Goal: Task Accomplishment & Management: Manage account settings

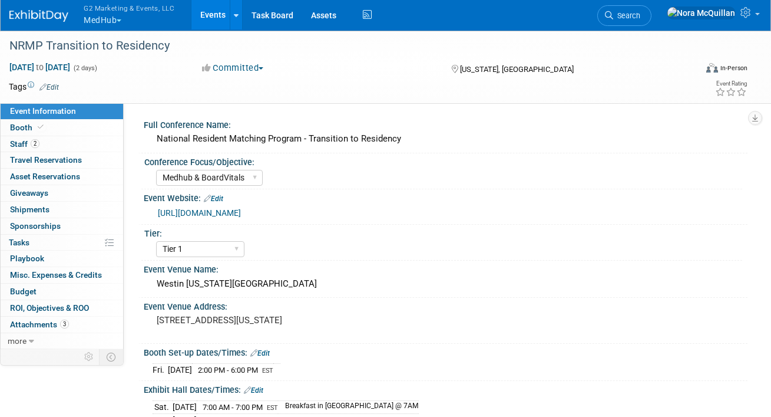
select select "Medhub & BoardVitals"
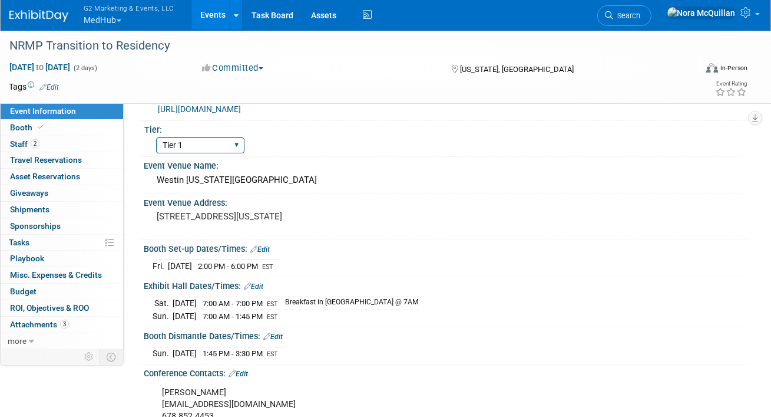
click at [174, 152] on select "Tier 1 Tier 2 Tier 3" at bounding box center [200, 145] width 88 height 16
select select "Tier 2"
click at [156, 149] on select "Tier 1 Tier 2 Tier 3" at bounding box center [200, 145] width 88 height 16
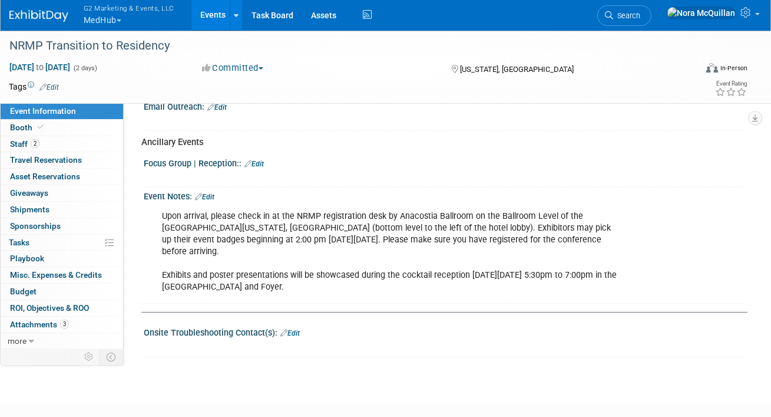
scroll to position [609, 0]
click at [294, 329] on link "Edit" at bounding box center [290, 333] width 19 height 8
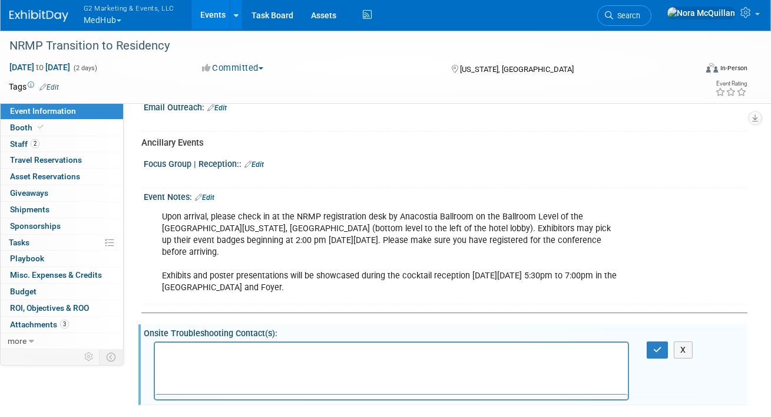
scroll to position [0, 0]
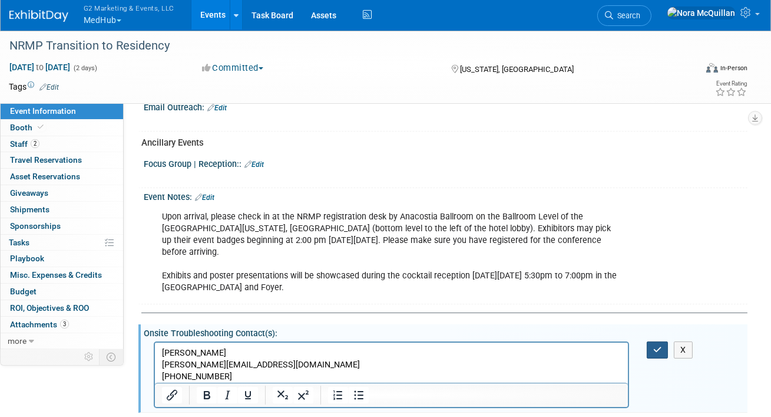
click at [654, 349] on icon "button" at bounding box center [658, 349] width 9 height 8
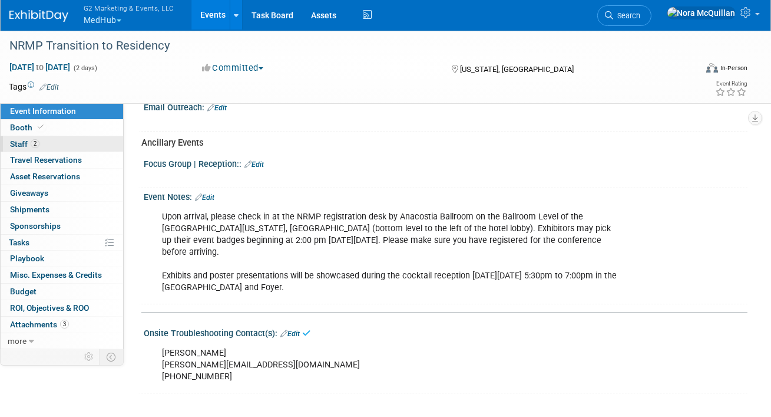
click at [50, 142] on link "2 Staff 2" at bounding box center [62, 144] width 123 height 16
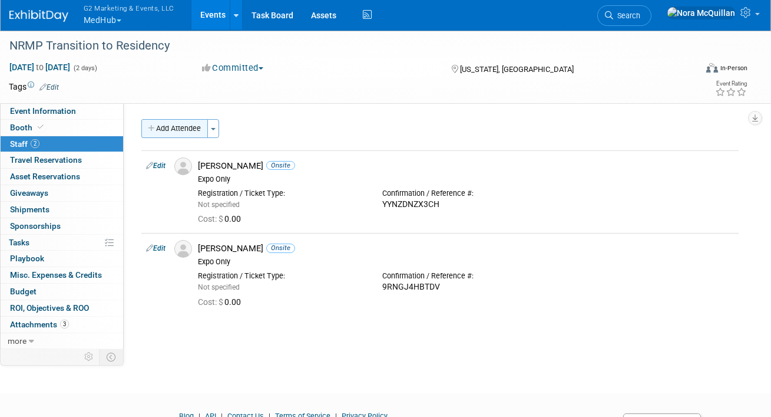
click at [186, 125] on button "Add Attendee" at bounding box center [174, 128] width 67 height 19
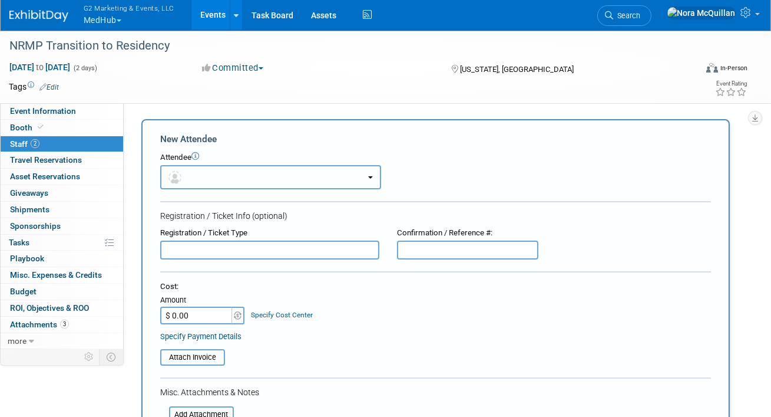
click at [198, 174] on button "button" at bounding box center [270, 177] width 221 height 24
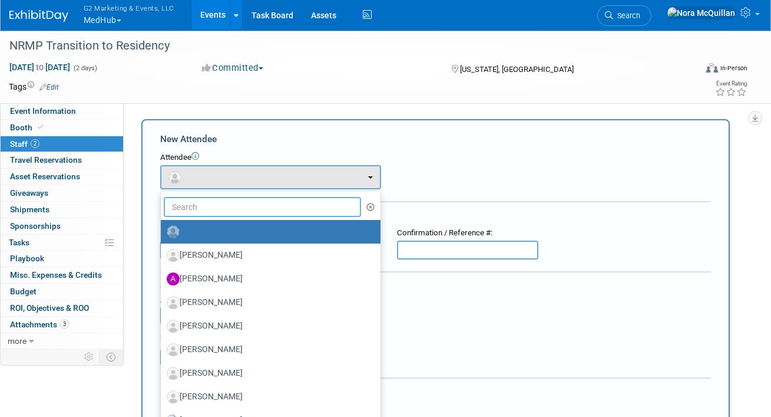
click at [206, 205] on input "text" at bounding box center [262, 207] width 197 height 20
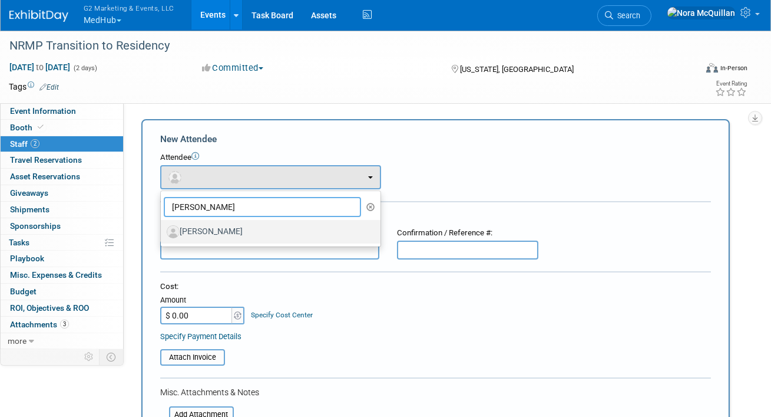
type input "[PERSON_NAME]"
click at [211, 230] on label "[PERSON_NAME]" at bounding box center [268, 231] width 202 height 19
click at [163, 230] on input "[PERSON_NAME]" at bounding box center [159, 230] width 8 height 8
select select "ea5efec6-c016-4c1f-8e4c-7275a79d8505"
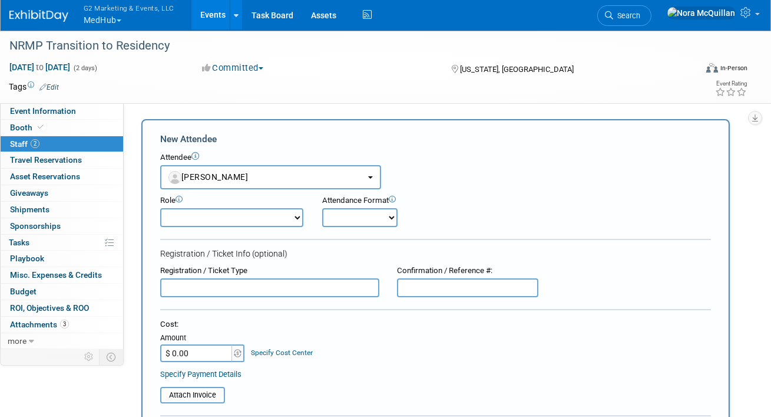
click at [203, 217] on select "Attendee / Full Conference Badge Demonstrator Expo Only Host Planner Presenter" at bounding box center [231, 217] width 143 height 19
select select "200"
click at [160, 208] on select "Attendee / Full Conference Badge Demonstrator Expo Only Host Planner Presenter" at bounding box center [231, 217] width 143 height 19
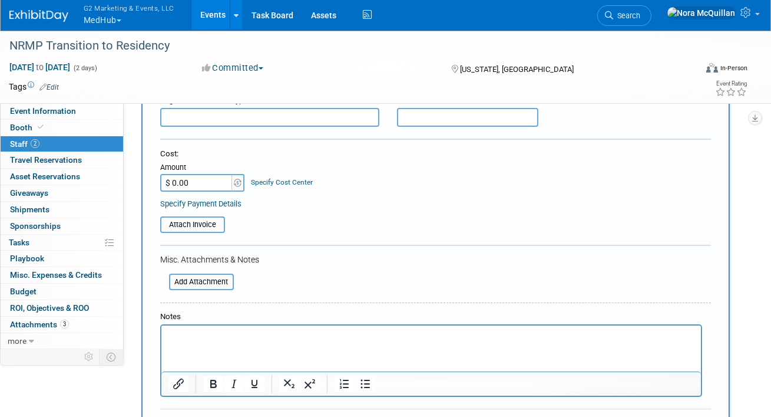
scroll to position [170, 0]
click at [202, 342] on html at bounding box center [431, 334] width 540 height 17
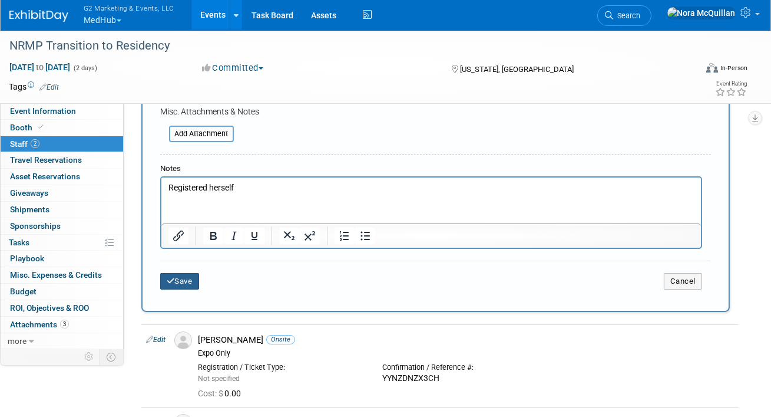
click at [190, 279] on button "Save" at bounding box center [179, 281] width 39 height 17
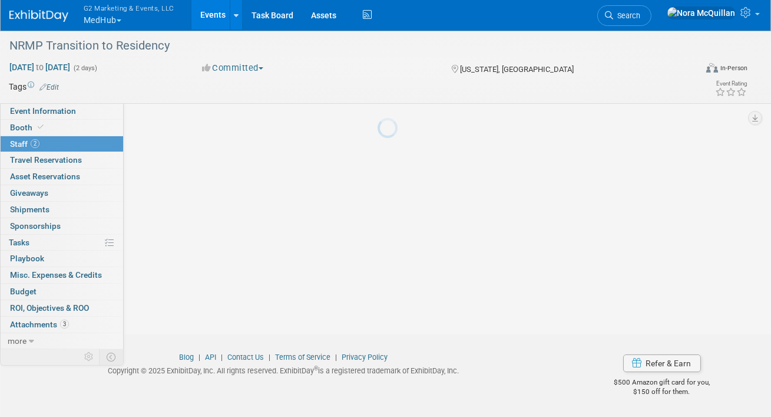
scroll to position [113, 0]
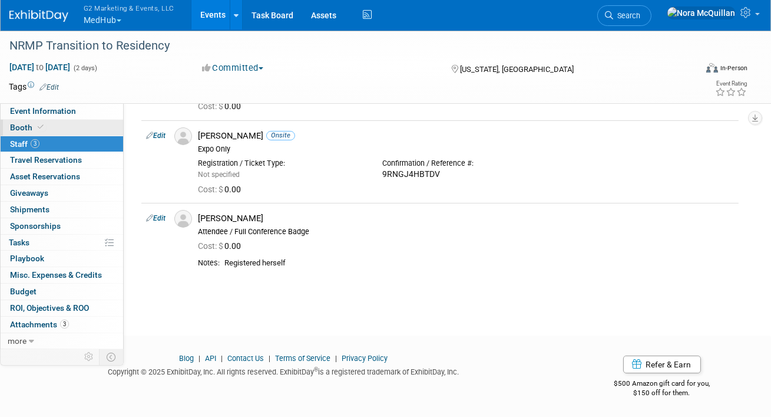
click at [40, 125] on icon at bounding box center [41, 127] width 6 height 6
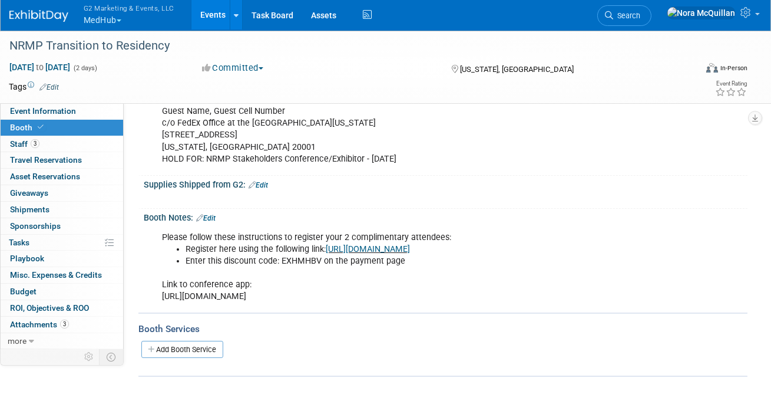
scroll to position [378, 0]
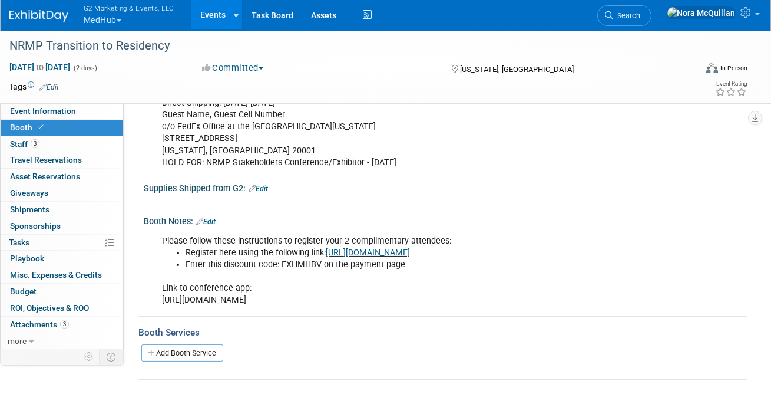
click at [268, 185] on link "Edit" at bounding box center [258, 188] width 19 height 8
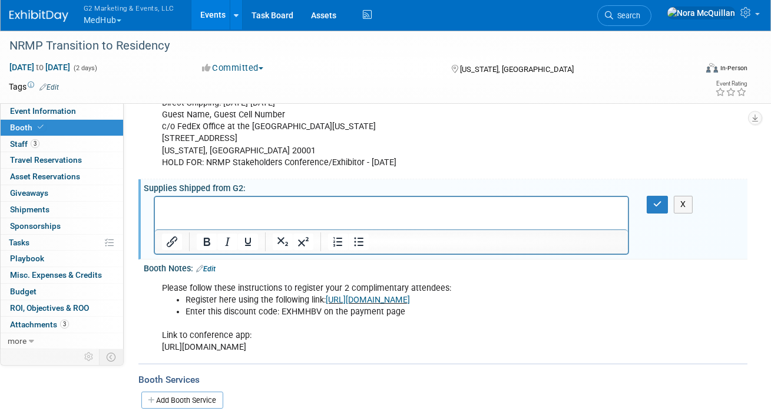
scroll to position [0, 0]
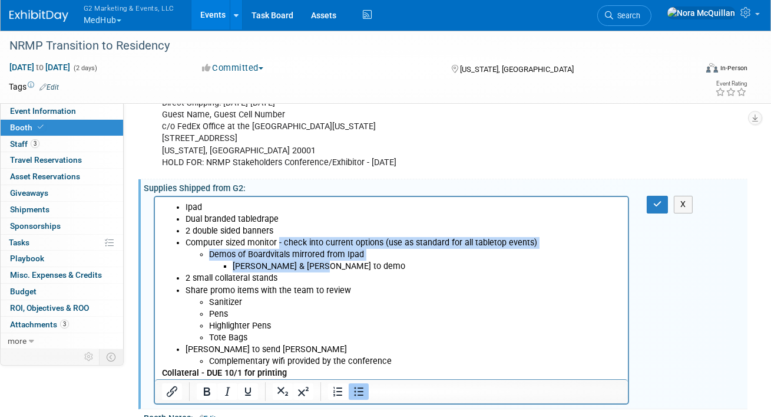
drag, startPoint x: 323, startPoint y: 266, endPoint x: 278, endPoint y: 244, distance: 50.1
click at [278, 244] on ul "Ipad Dual branded tabledrape 2 double sided banners Computer sized monitor - ch…" at bounding box center [391, 285] width 460 height 166
click at [322, 265] on p "[PERSON_NAME] & [PERSON_NAME] to demo" at bounding box center [426, 267] width 389 height 12
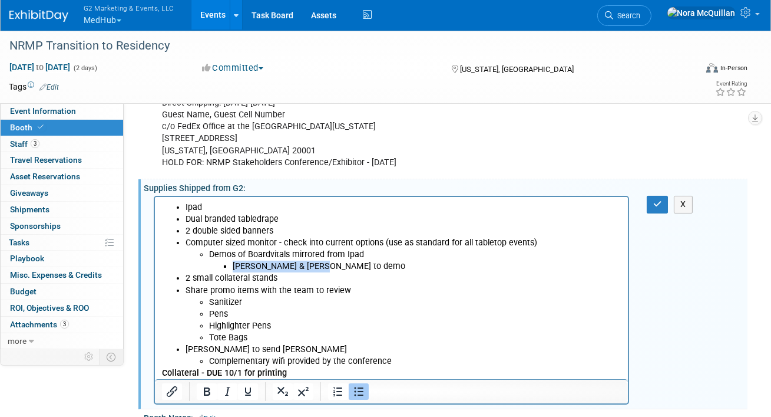
drag, startPoint x: 312, startPoint y: 268, endPoint x: 226, endPoint y: 266, distance: 86.1
click at [232, 266] on li "[PERSON_NAME] & [PERSON_NAME] to demo" at bounding box center [426, 267] width 389 height 12
click at [224, 258] on p "Rich Text Area. Press ALT-0 for help." at bounding box center [415, 255] width 413 height 12
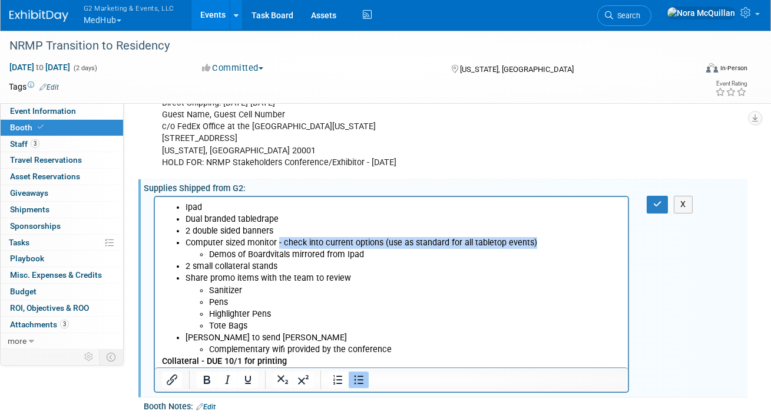
drag, startPoint x: 538, startPoint y: 241, endPoint x: 279, endPoint y: 243, distance: 259.3
click at [278, 243] on p "Computer sized monitor - check into current options (use as standard for all ta…" at bounding box center [403, 249] width 436 height 24
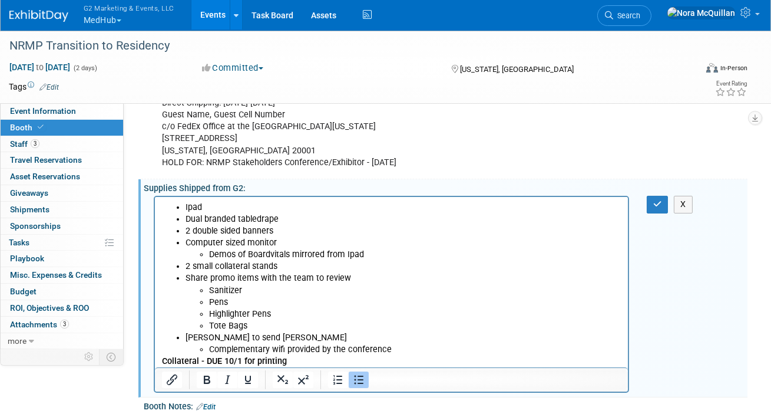
drag, startPoint x: 349, startPoint y: 278, endPoint x: 184, endPoint y: 274, distance: 164.5
click at [184, 274] on ul "Ipad Dual branded tabledrape 2 double sided banners Computer sized monitor Demo…" at bounding box center [391, 279] width 460 height 154
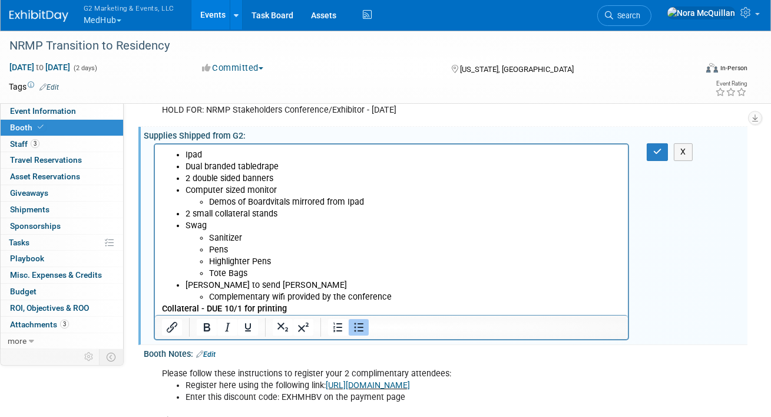
scroll to position [430, 0]
click at [241, 310] on b "Collateral - DUE 10/1 for printing" at bounding box center [223, 309] width 125 height 10
click at [658, 153] on icon "button" at bounding box center [658, 152] width 9 height 8
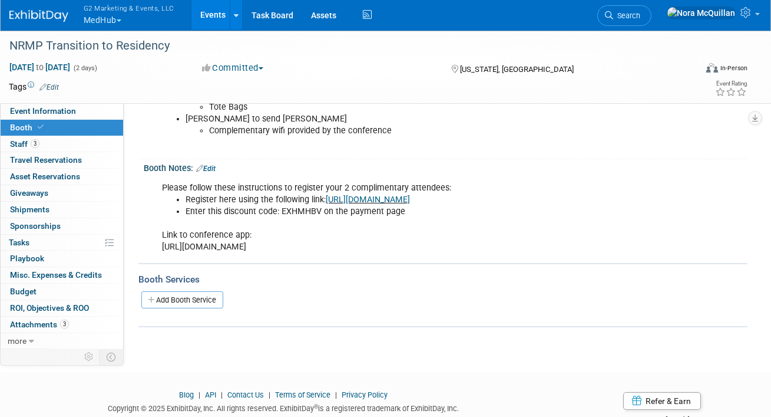
scroll to position [606, 0]
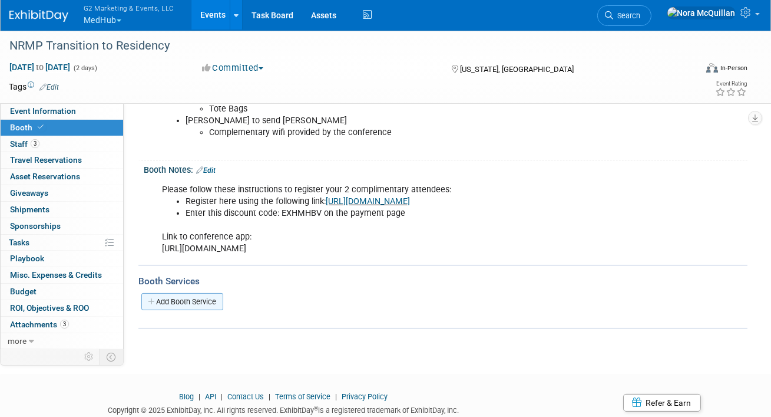
click at [171, 301] on link "Add Booth Service" at bounding box center [182, 301] width 82 height 17
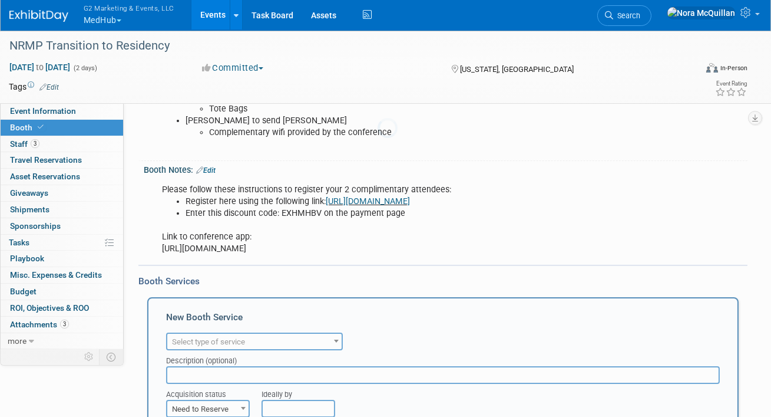
scroll to position [0, 0]
click at [202, 334] on span "Select type of service" at bounding box center [254, 342] width 174 height 17
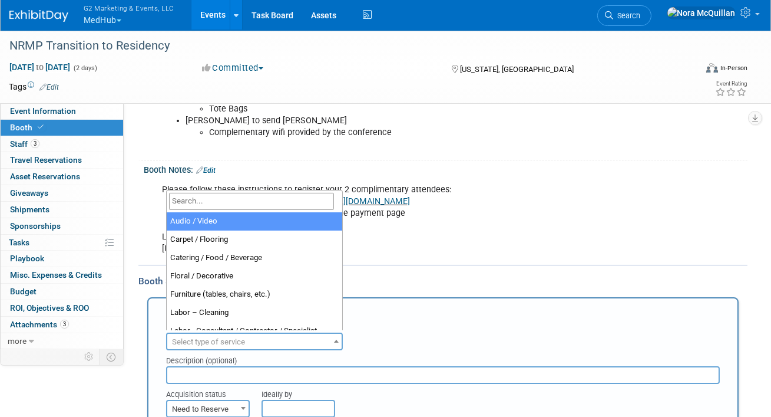
click at [206, 202] on input "search" at bounding box center [251, 201] width 165 height 17
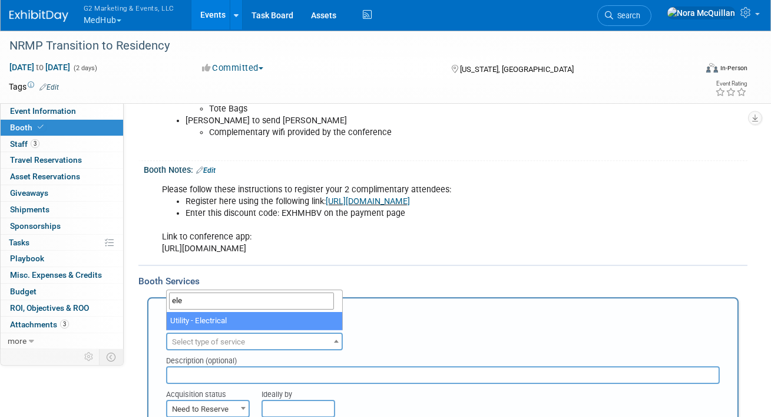
type input "elec"
select select "8"
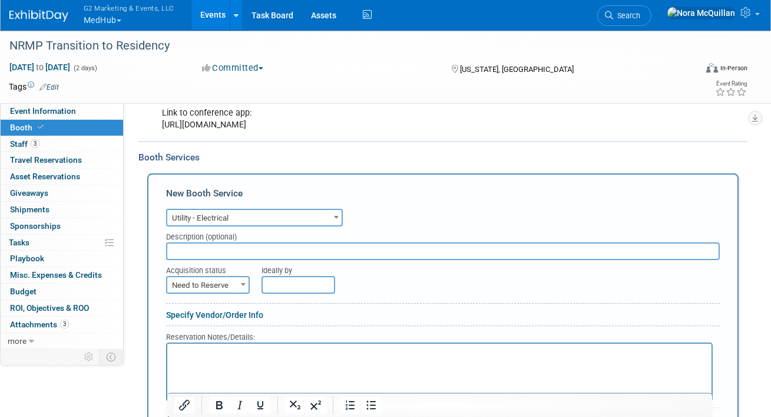
scroll to position [728, 0]
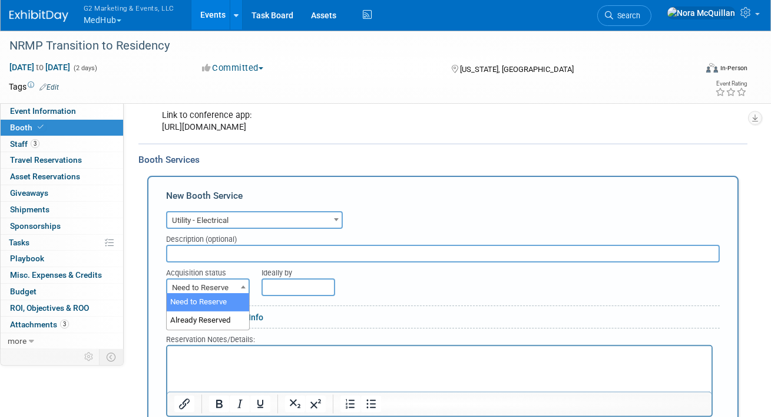
click at [233, 285] on span "Need to Reserve" at bounding box center [207, 287] width 81 height 17
select select "2"
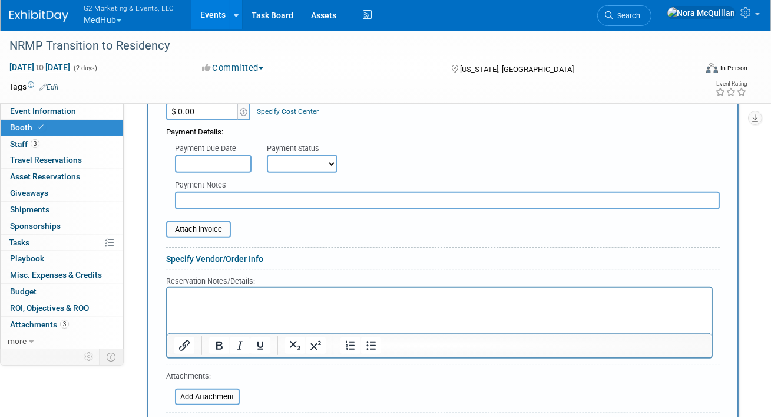
scroll to position [954, 0]
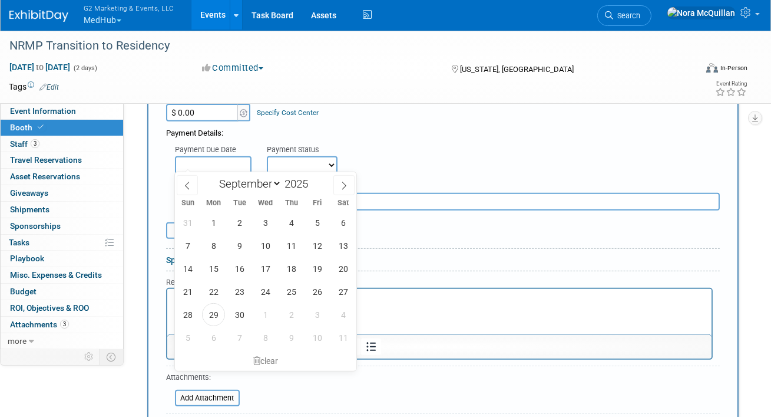
click at [227, 159] on input "text" at bounding box center [213, 165] width 77 height 18
click at [295, 163] on select "Not Paid Yet Partially Paid Paid in Full" at bounding box center [302, 165] width 71 height 18
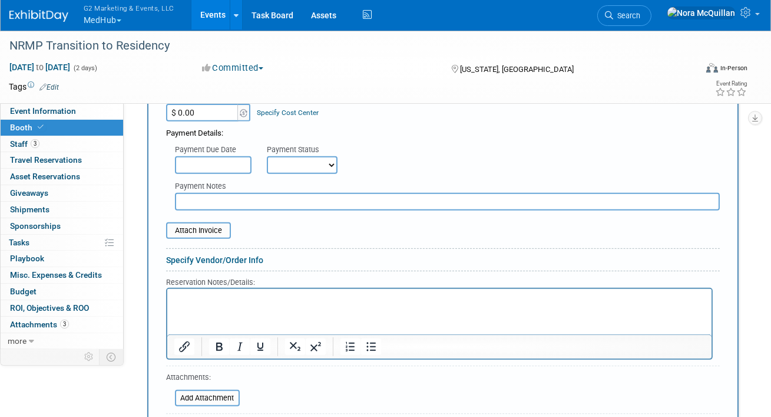
select select "1"
click at [267, 156] on select "Not Paid Yet Partially Paid Paid in Full" at bounding box center [302, 165] width 71 height 18
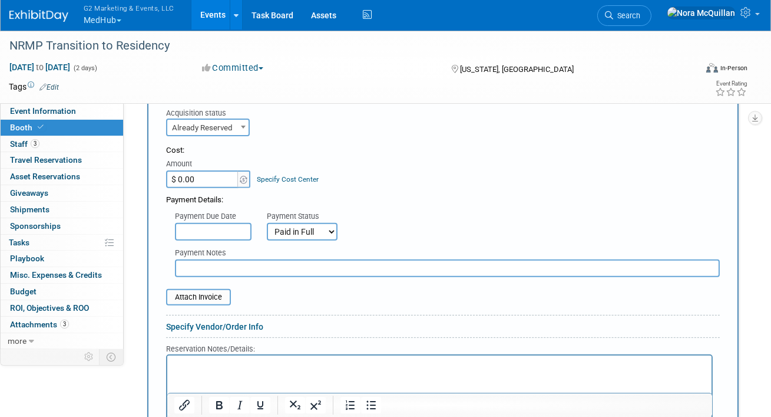
scroll to position [876, 0]
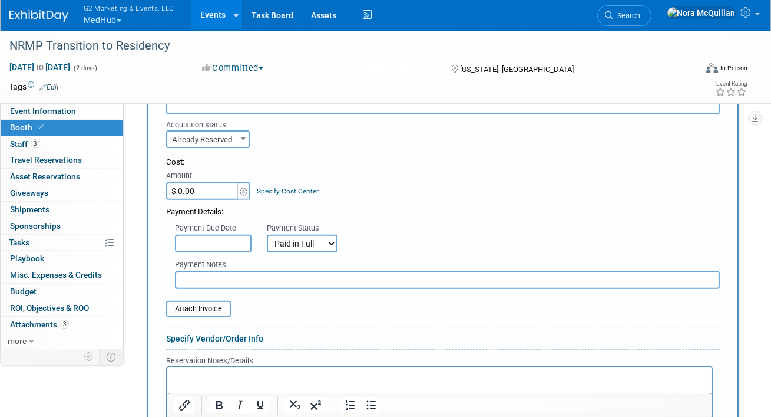
click at [211, 189] on input "$ 0.00" at bounding box center [203, 191] width 74 height 18
type input "$ 770.14"
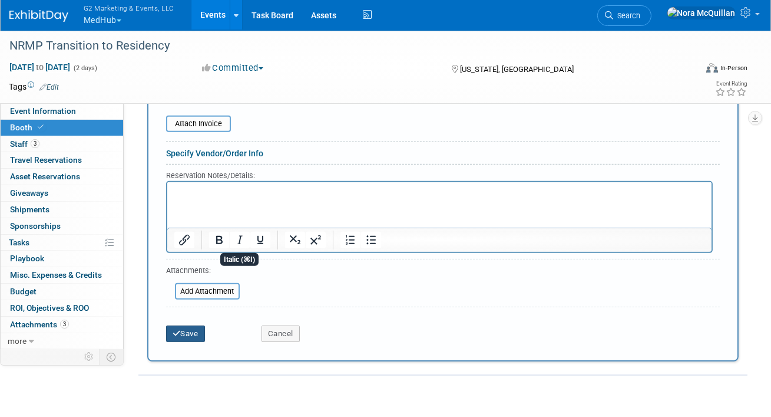
click at [192, 332] on button "Save" at bounding box center [185, 333] width 39 height 17
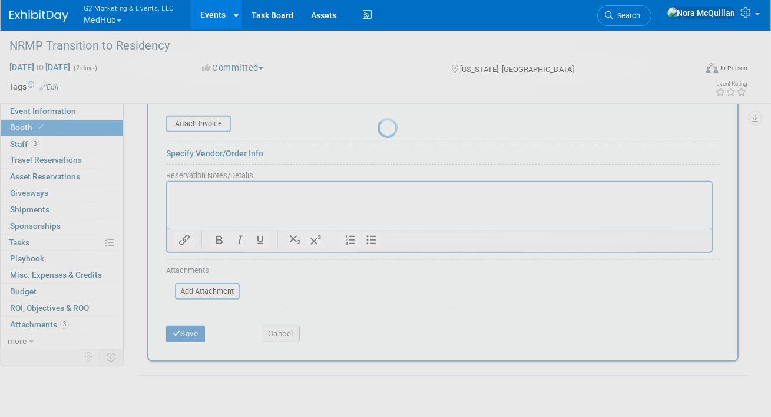
scroll to position [718, 0]
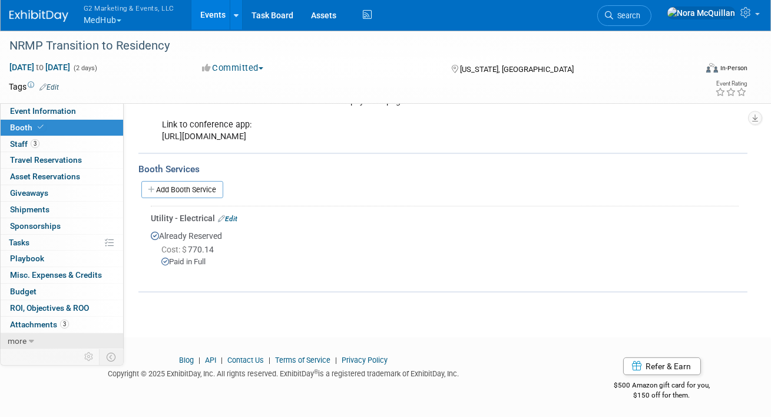
click at [22, 339] on span "more" at bounding box center [17, 340] width 19 height 9
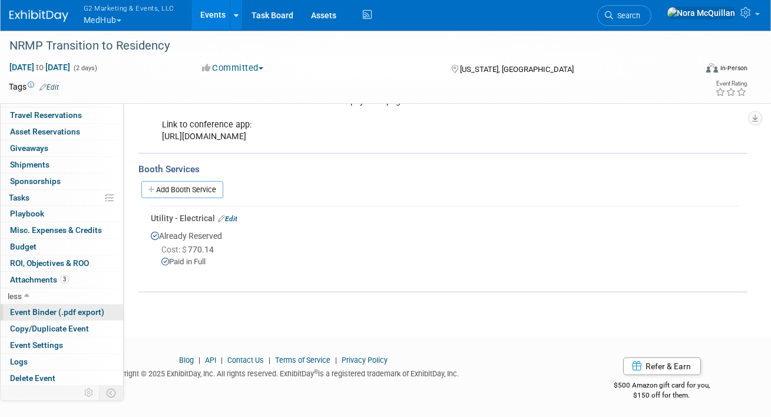
click at [36, 315] on span "Event Binder (.pdf export)" at bounding box center [57, 311] width 94 height 9
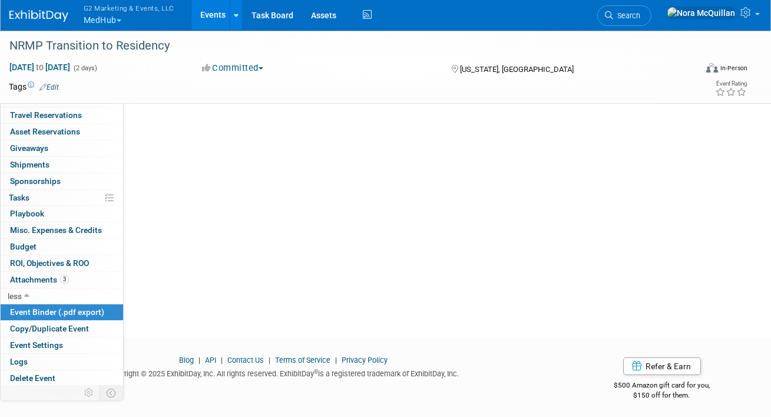
scroll to position [0, 0]
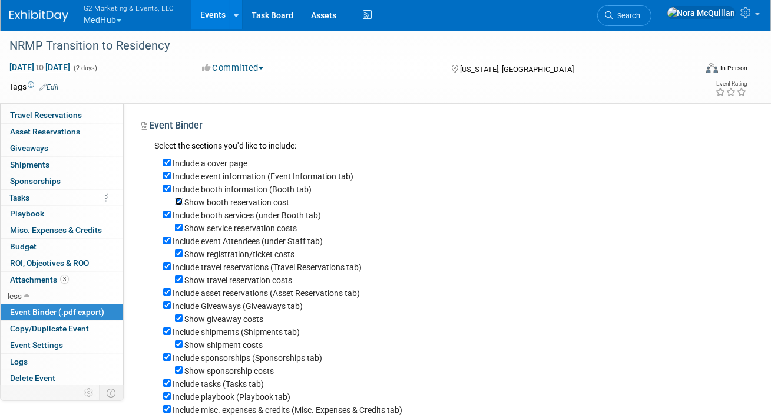
click at [182, 200] on input "Show booth reservation cost" at bounding box center [179, 201] width 8 height 8
checkbox input "false"
click at [175, 227] on input "Show service reservation costs" at bounding box center [179, 227] width 8 height 8
checkbox input "false"
click at [174, 257] on div "Show registration/ticket costs" at bounding box center [451, 253] width 576 height 13
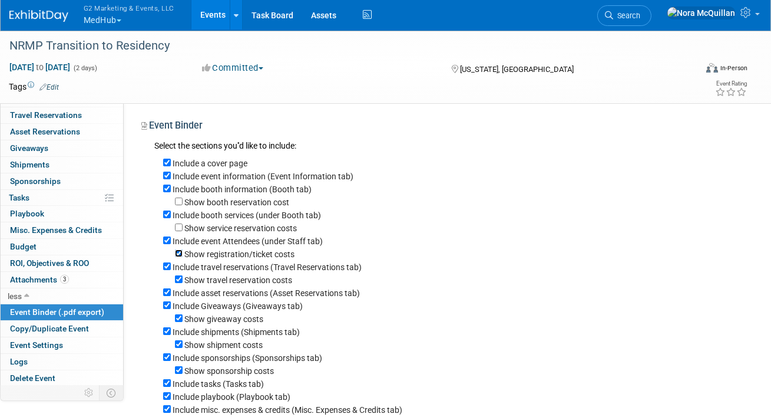
click at [178, 257] on input "Show registration/ticket costs" at bounding box center [179, 253] width 8 height 8
checkbox input "false"
click at [166, 268] on input "Include travel reservations (Travel Reservations tab)" at bounding box center [167, 266] width 8 height 8
checkbox input "false"
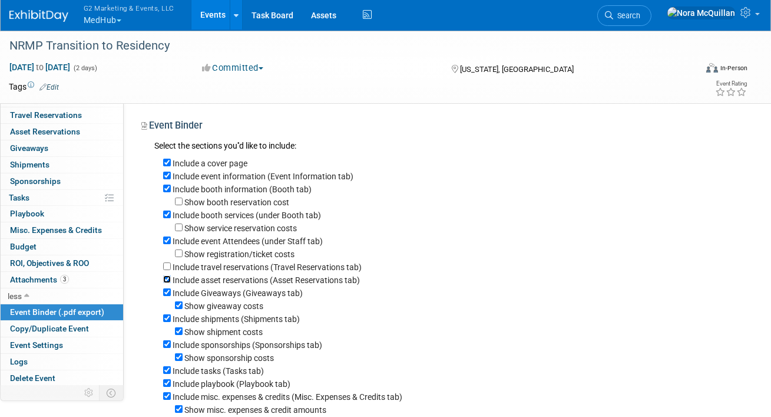
click at [166, 281] on input "Include asset reservations (Asset Reservations tab)" at bounding box center [167, 279] width 8 height 8
checkbox input "false"
click at [166, 292] on input "Include Giveaways (Giveaways tab)" at bounding box center [167, 292] width 8 height 8
checkbox input "false"
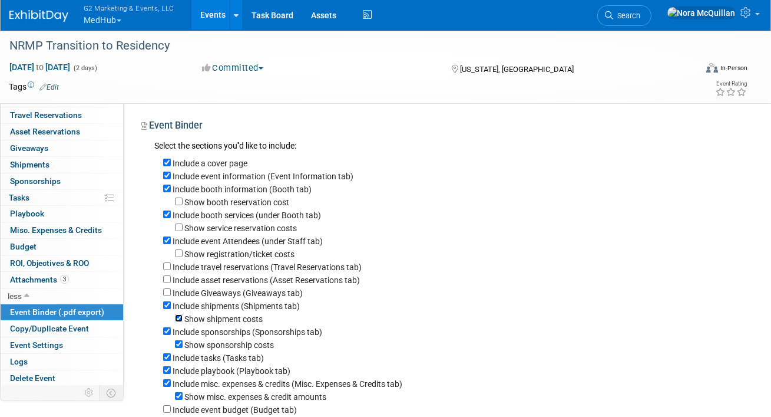
click at [180, 321] on input "Show shipment costs" at bounding box center [179, 318] width 8 height 8
checkbox input "false"
click at [166, 334] on input "Include sponsorships (Sponsorships tab)" at bounding box center [167, 331] width 8 height 8
checkbox input "false"
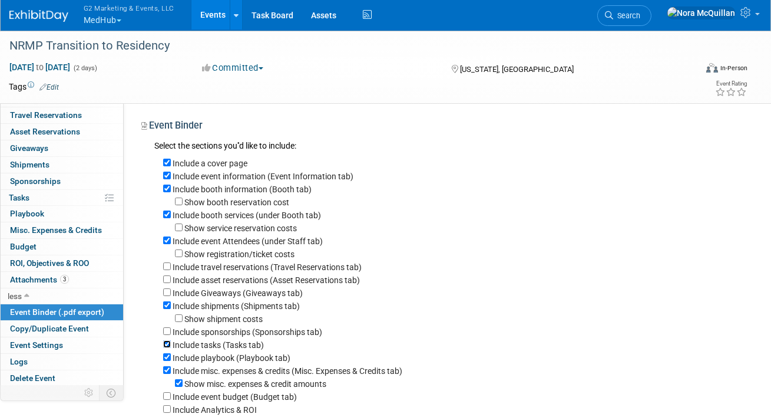
click at [166, 348] on input "Include tasks (Tasks tab)" at bounding box center [167, 344] width 8 height 8
checkbox input "false"
click at [164, 361] on input "Include playbook (Playbook tab)" at bounding box center [167, 357] width 8 height 8
checkbox input "false"
click at [164, 374] on input "Include misc. expenses & credits (Misc. Expenses & Credits tab)" at bounding box center [167, 370] width 8 height 8
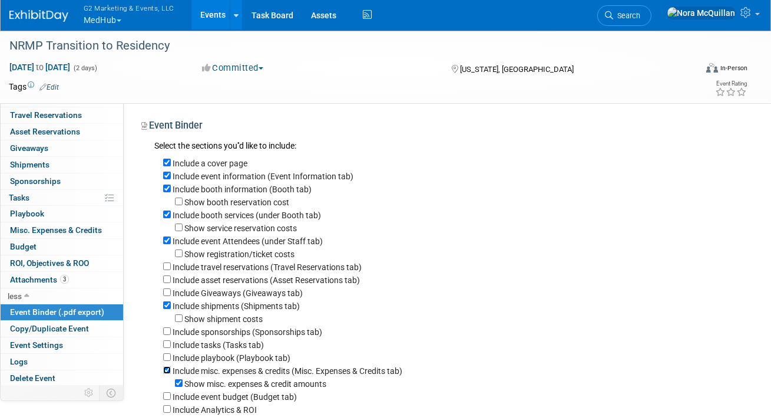
checkbox input "false"
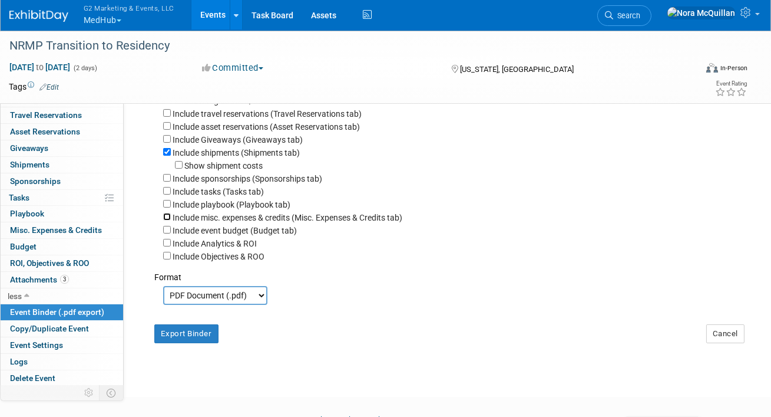
scroll to position [161, 0]
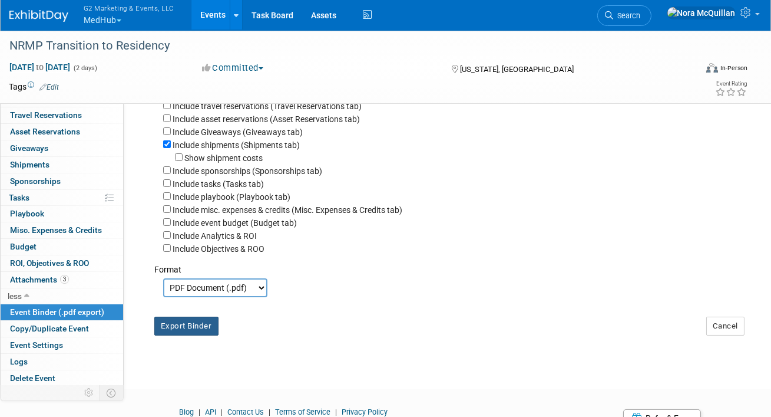
click at [181, 330] on button "Export Binder" at bounding box center [186, 325] width 64 height 19
